Goal: Information Seeking & Learning: Find specific fact

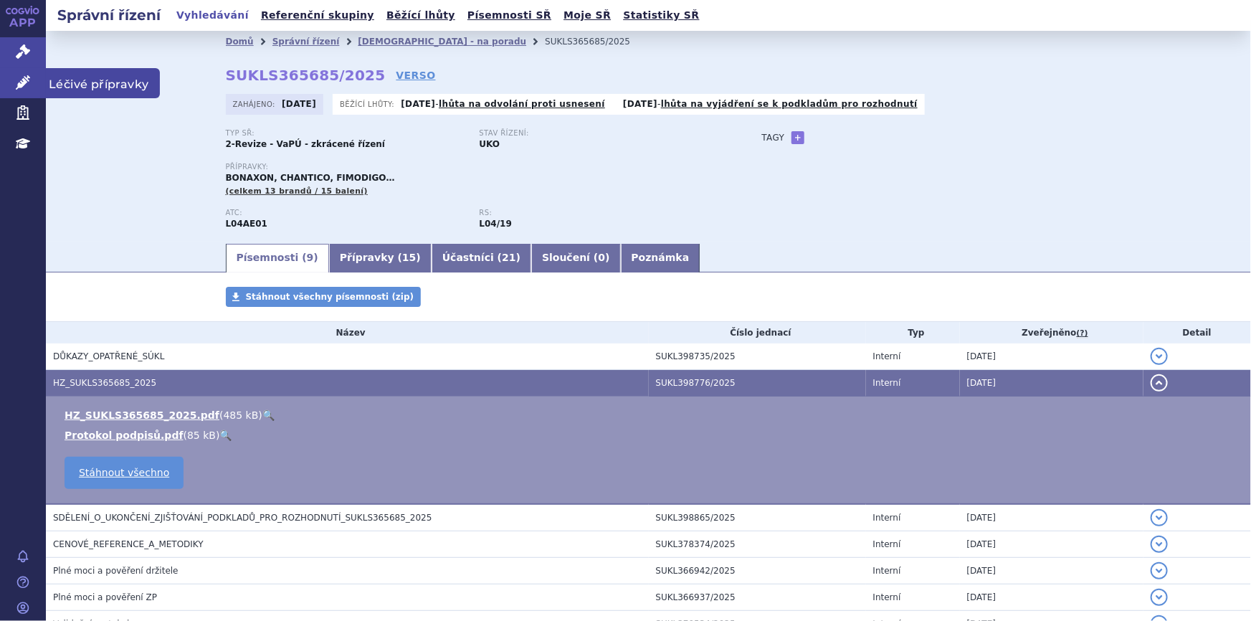
click at [16, 80] on icon at bounding box center [23, 82] width 14 height 14
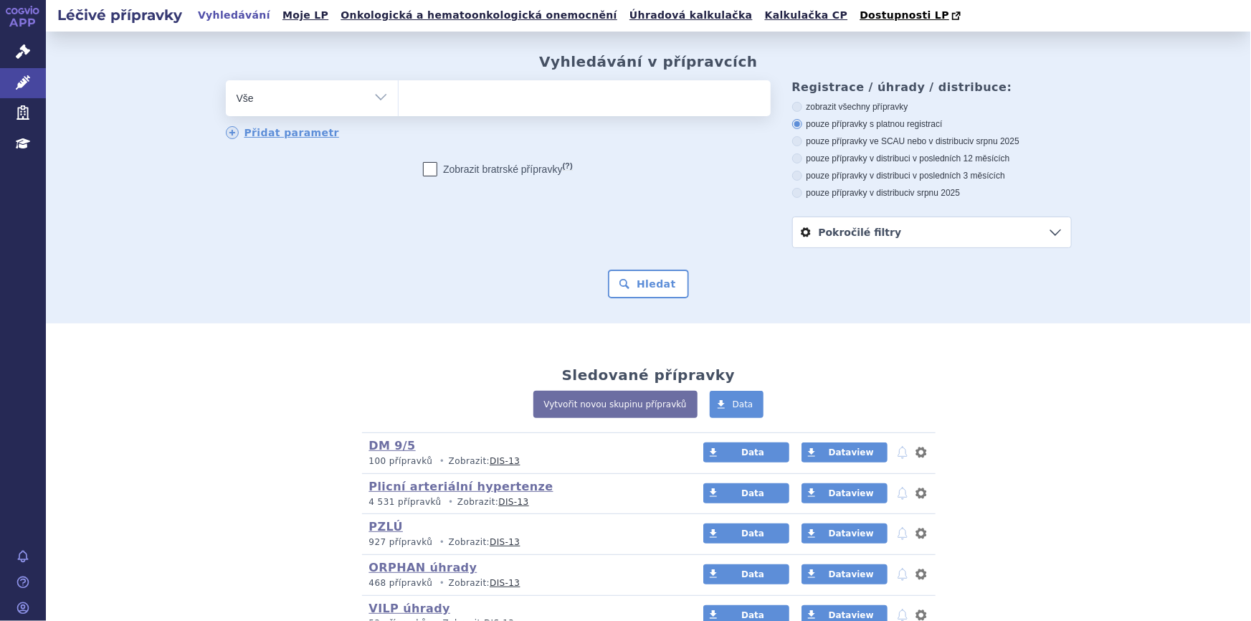
click at [550, 106] on ul at bounding box center [584, 95] width 372 height 30
click at [398, 106] on select at bounding box center [398, 98] width 1 height 36
type input "IM"
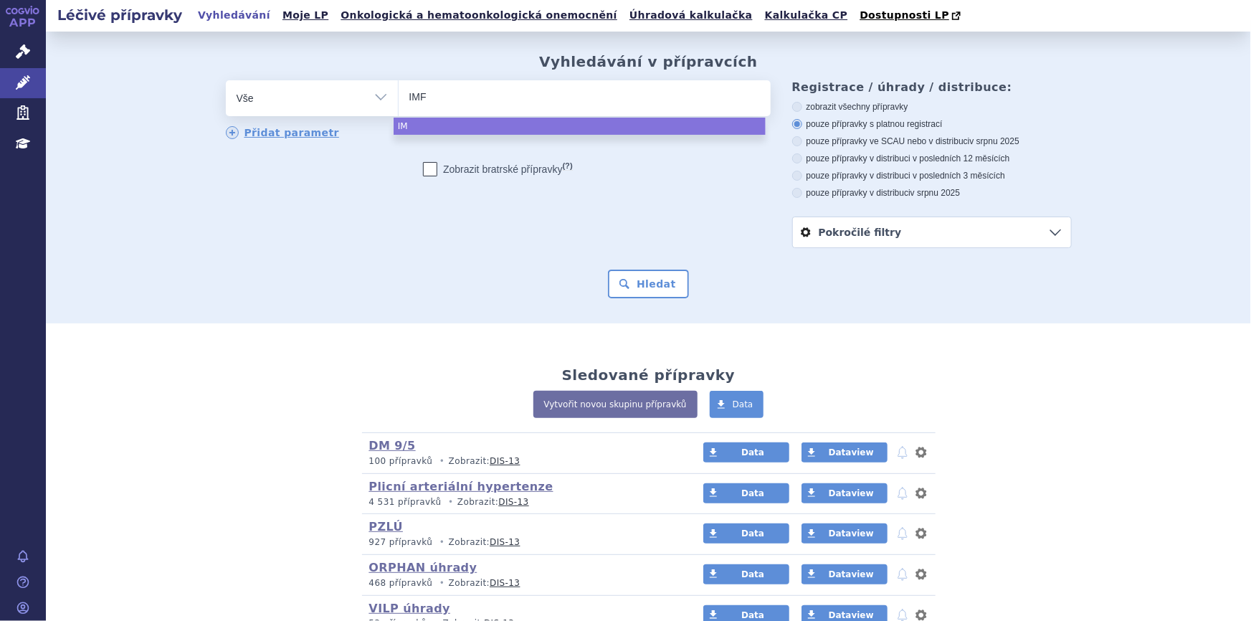
type input "IMFI"
type input "IMFIN"
type input "IMFINZ"
type input "IMFINZI"
select select "IMFINZI"
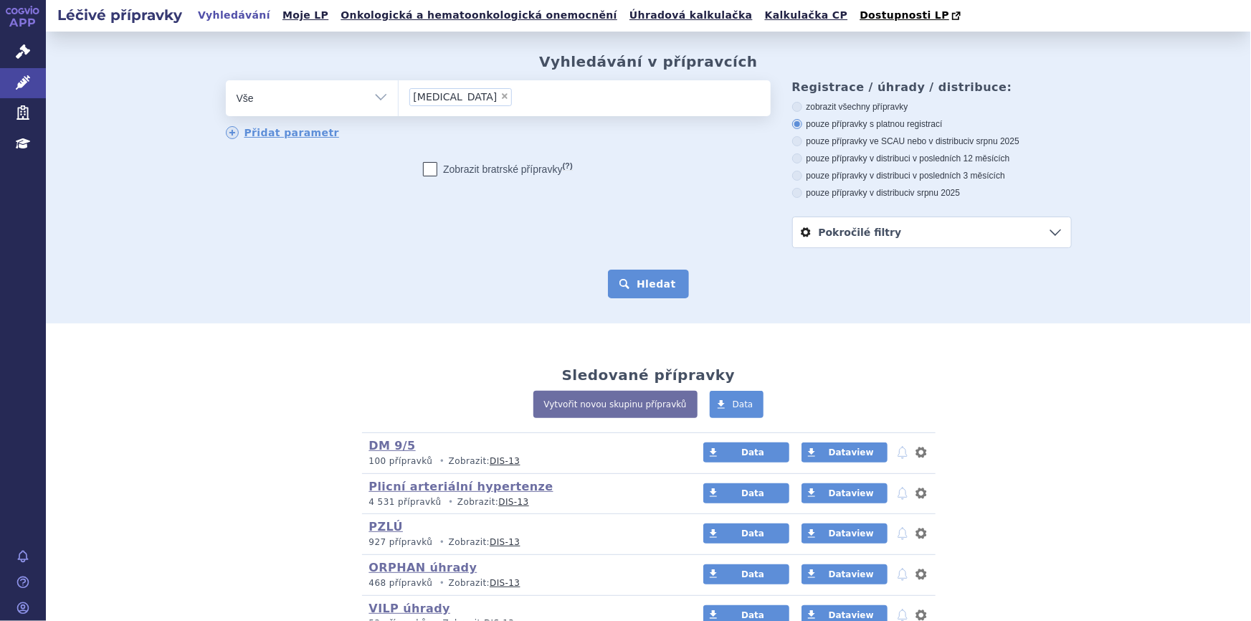
click at [634, 286] on button "Hledat" at bounding box center [648, 283] width 81 height 29
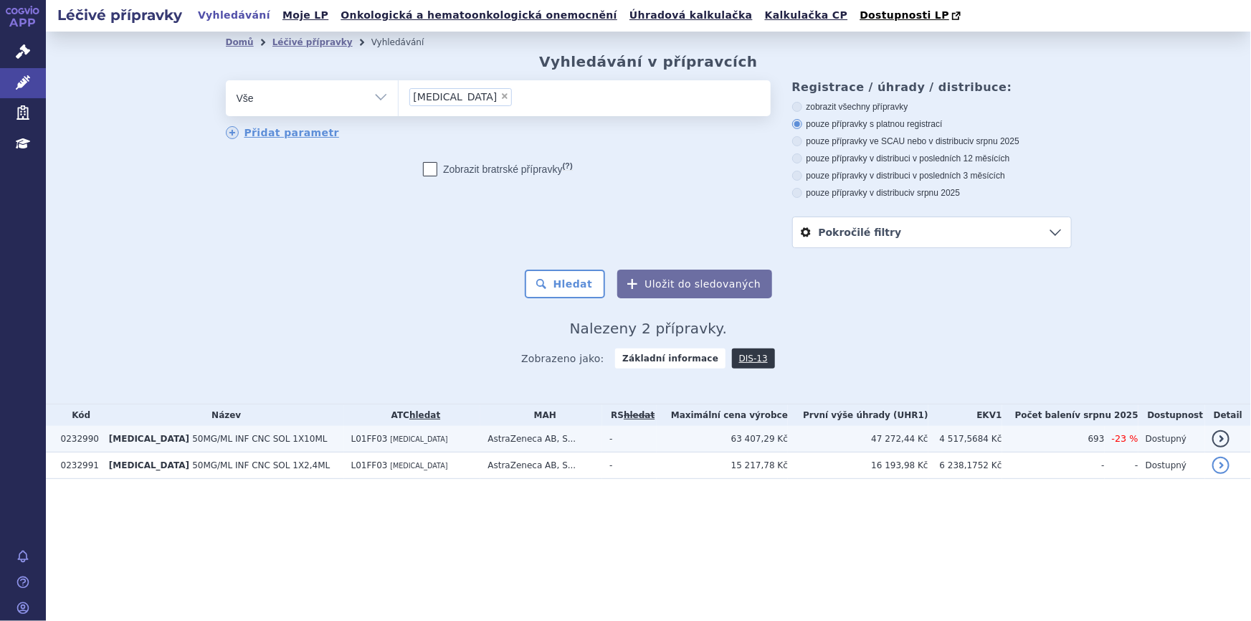
click at [537, 441] on td "AstraZeneca AB, S..." at bounding box center [541, 439] width 122 height 27
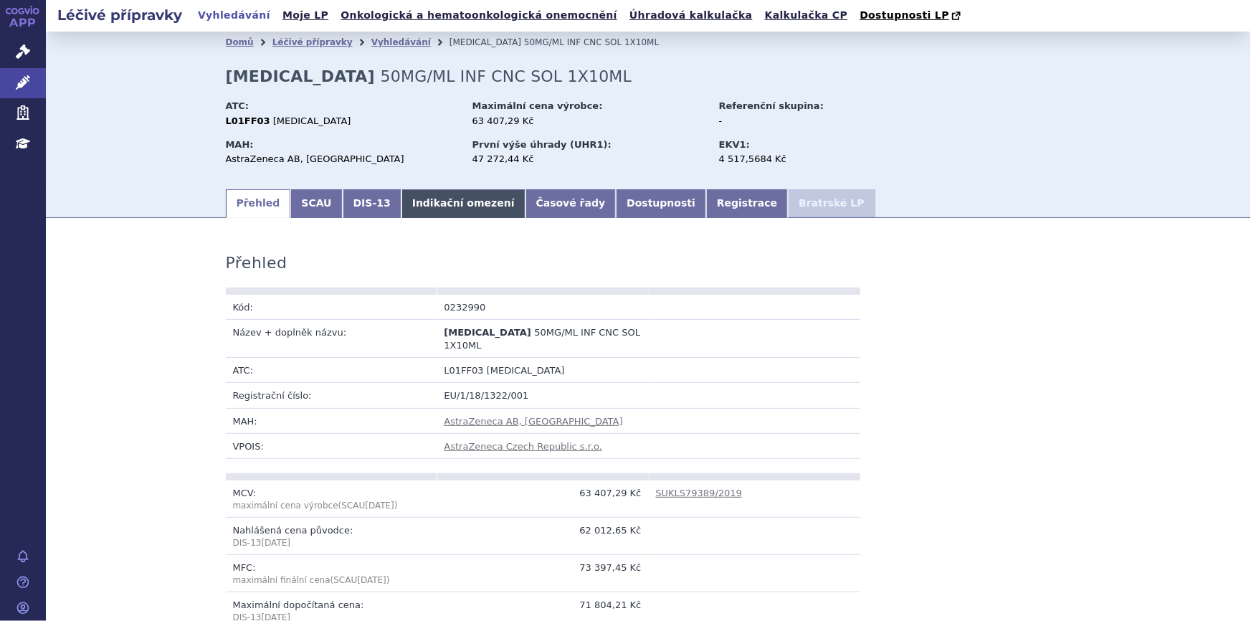
click at [401, 209] on link "Indikační omezení" at bounding box center [463, 203] width 124 height 29
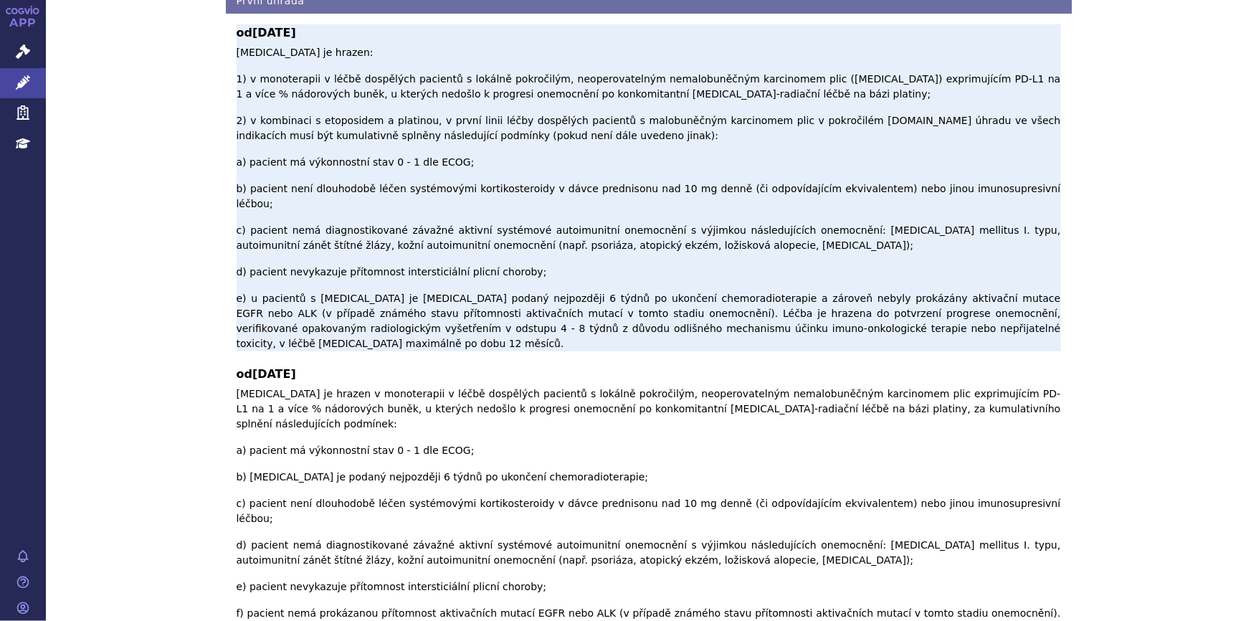
scroll to position [190, 0]
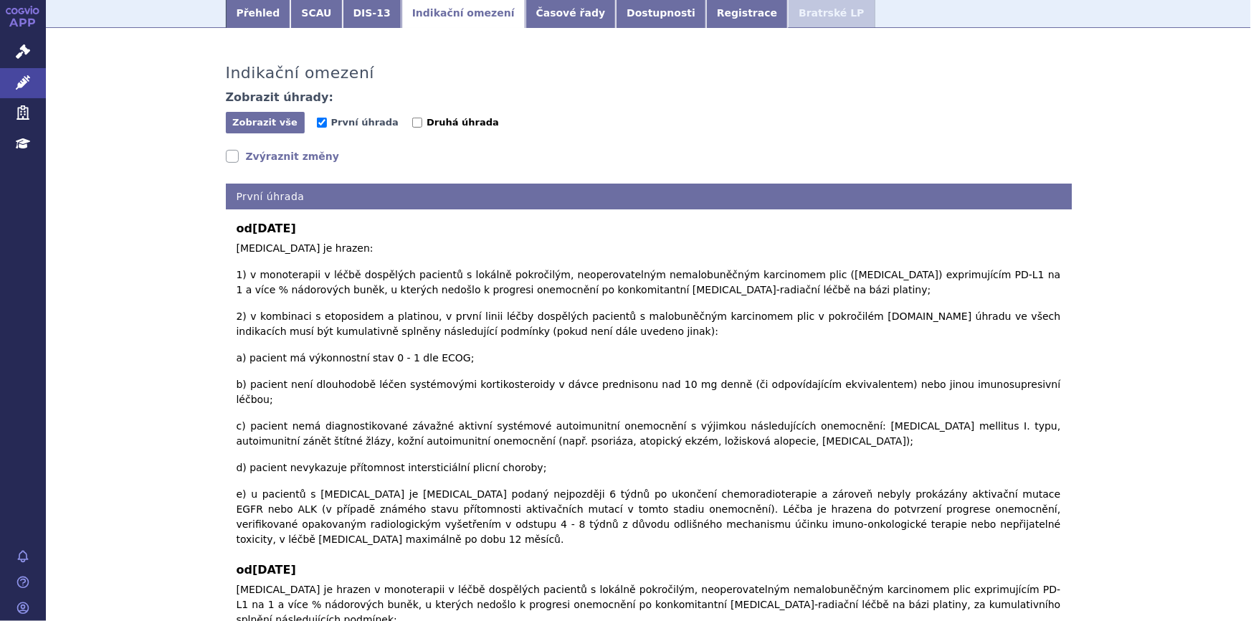
click at [412, 118] on input "Druhá úhrada" at bounding box center [417, 123] width 10 height 10
click at [412, 120] on input "Druhá úhrada" at bounding box center [417, 123] width 10 height 10
click at [412, 125] on input "Druhá úhrada" at bounding box center [417, 123] width 10 height 10
checkbox input "true"
click at [331, 121] on span "První úhrada" at bounding box center [364, 122] width 67 height 11
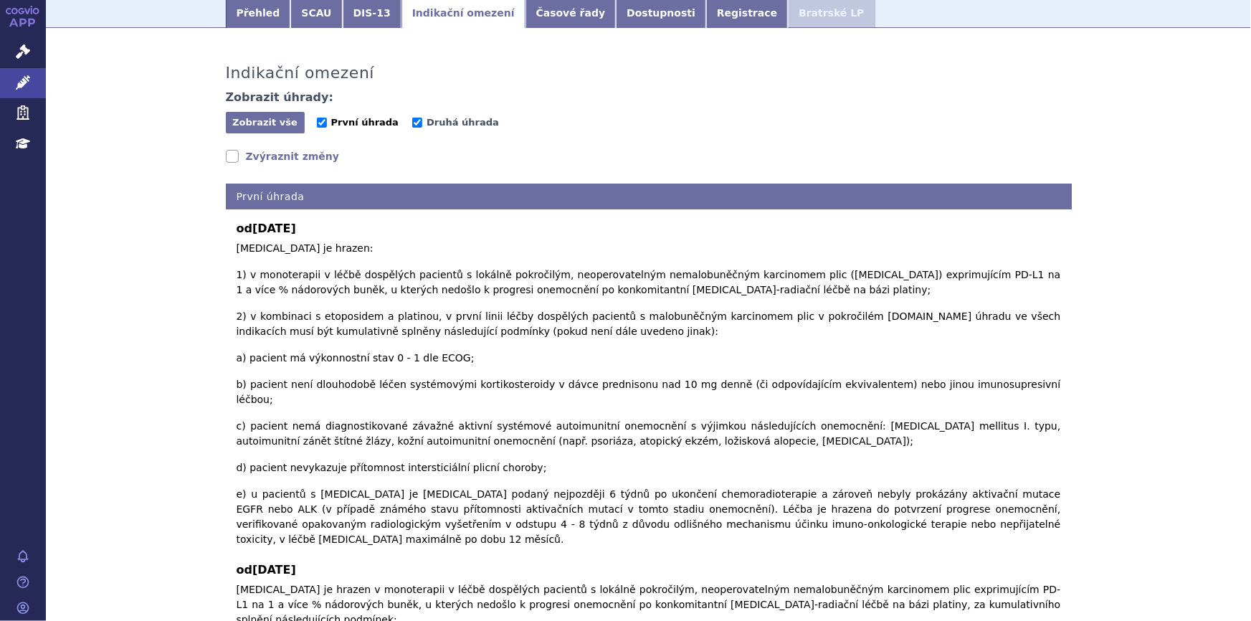
click at [326, 121] on input "První úhrada" at bounding box center [322, 123] width 10 height 10
checkbox input "false"
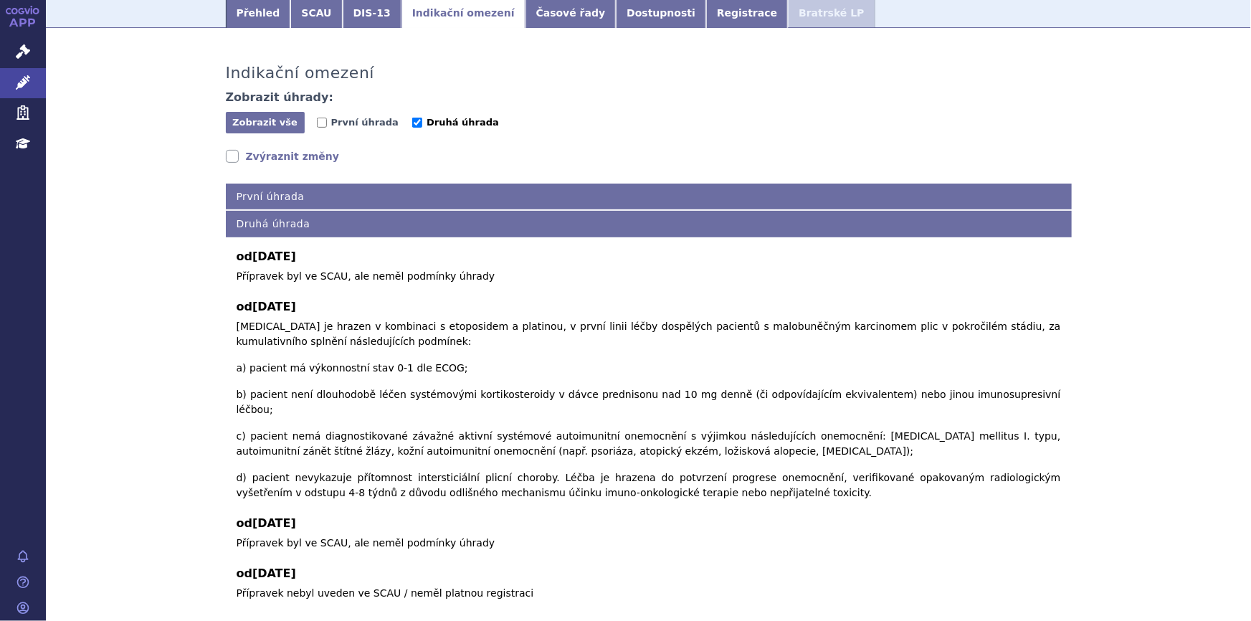
click at [412, 126] on input "Druhá úhrada" at bounding box center [417, 123] width 10 height 10
checkbox input "false"
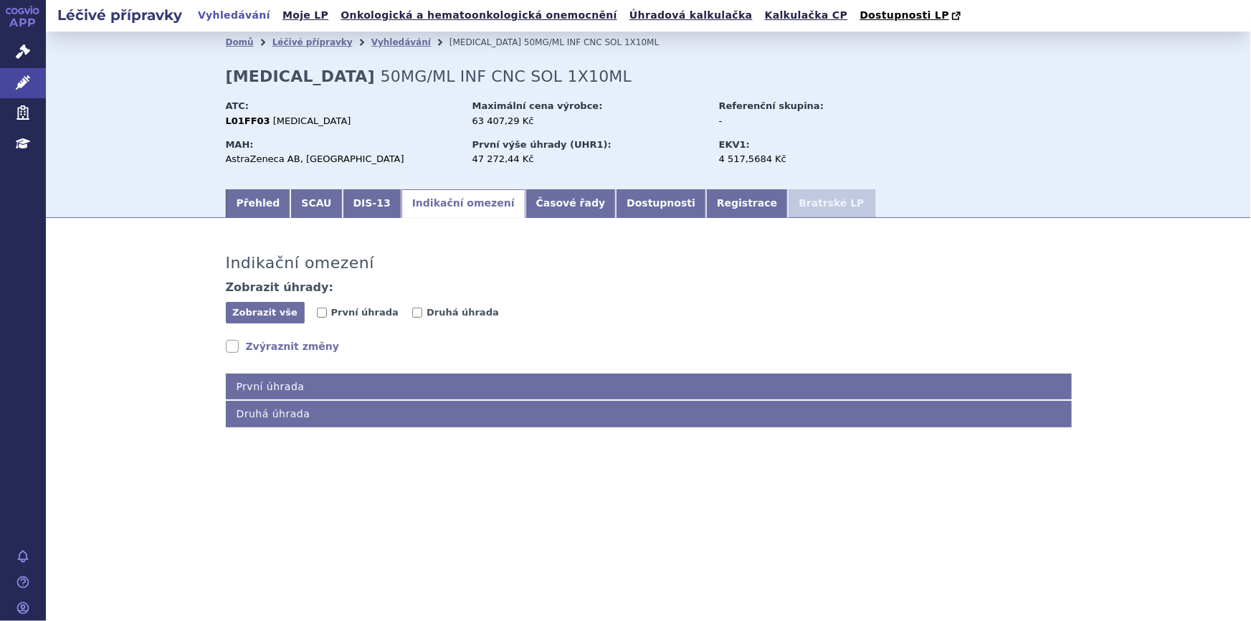
scroll to position [0, 0]
click at [323, 316] on input "První úhrada" at bounding box center [322, 312] width 10 height 10
checkbox input "true"
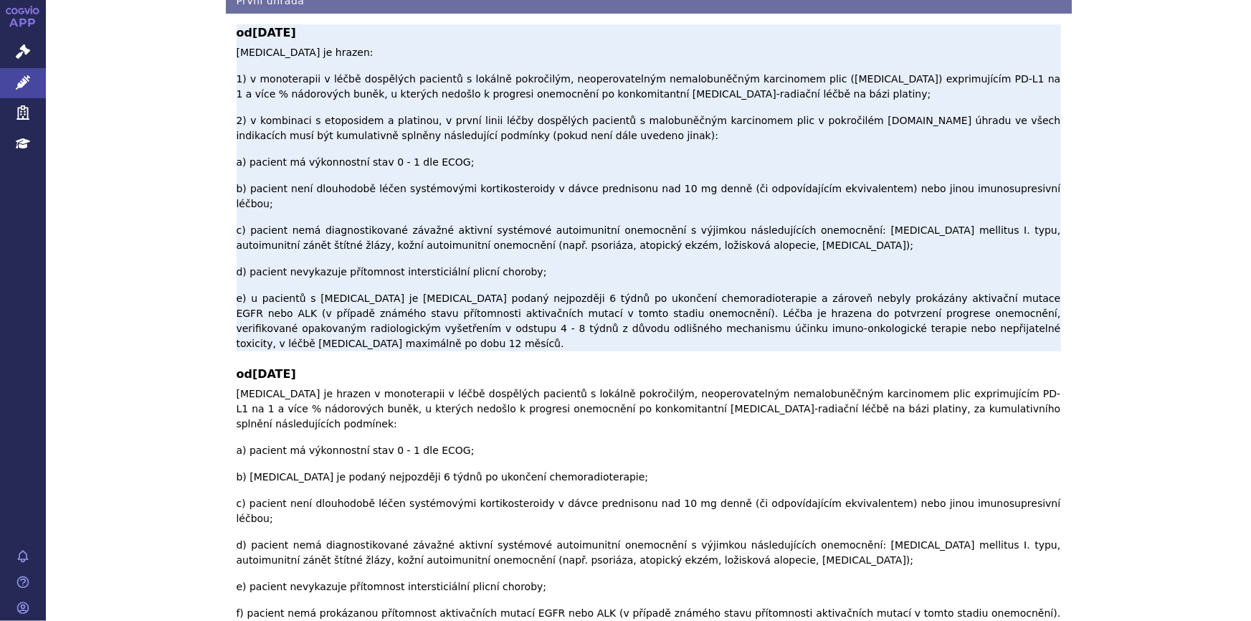
scroll to position [125, 0]
